Goal: Navigation & Orientation: Find specific page/section

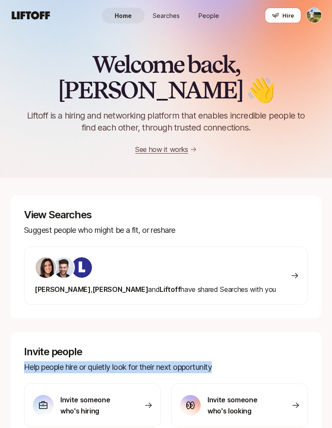
drag, startPoint x: 332, startPoint y: 348, endPoint x: 458, endPoint y: 333, distance: 126.8
click at [218, 333] on html "Home Searches People Hire Home Searches People Hire Hire Invite Welcome back, T…" at bounding box center [166, 214] width 332 height 428
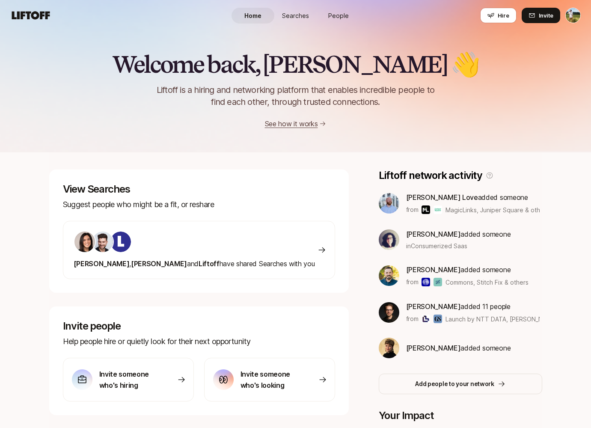
click at [218, 204] on div "View Searches Suggest people who might be a fit, or reshare Eleanor , Andy and …" at bounding box center [295, 353] width 493 height 366
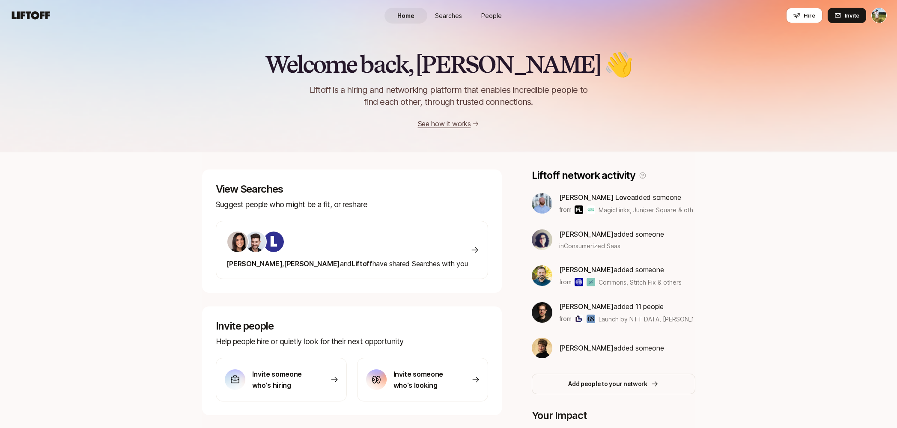
click at [876, 8] on html "Home Searches People Hire Home Searches People Hire Hire Invite Welcome back, […" at bounding box center [448, 214] width 897 height 428
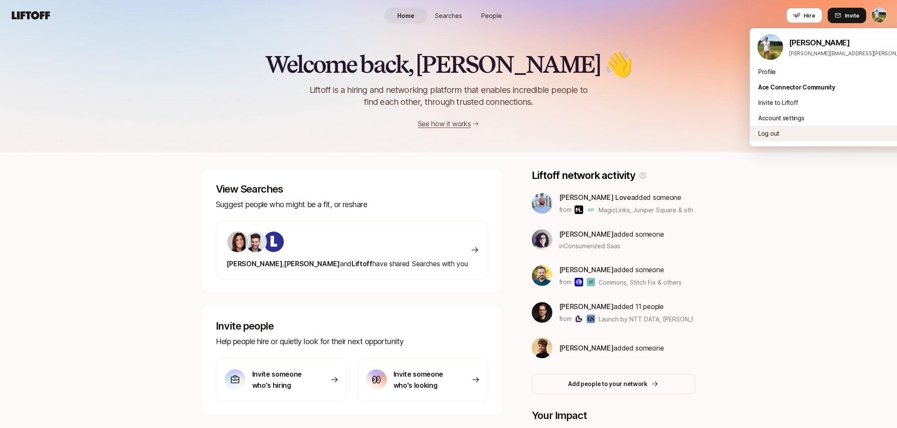
click at [795, 135] on div "Log out" at bounding box center [856, 133] width 212 height 15
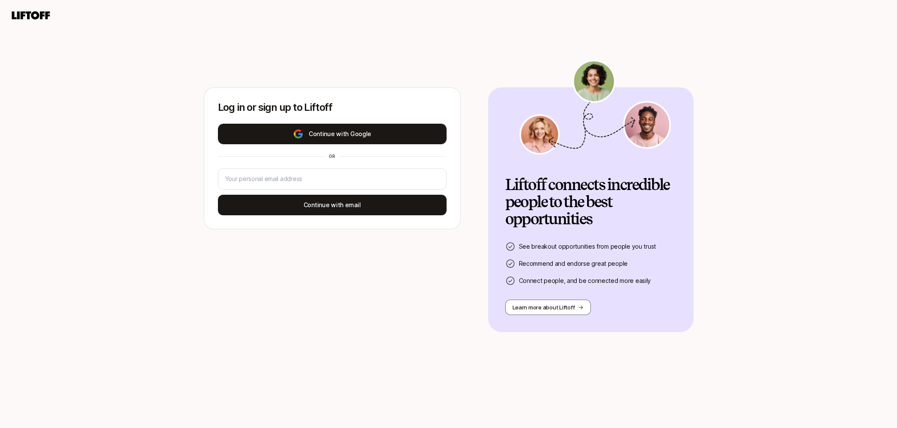
click at [359, 130] on button "Continue with Google" at bounding box center [332, 134] width 229 height 21
